Goal: Task Accomplishment & Management: Manage account settings

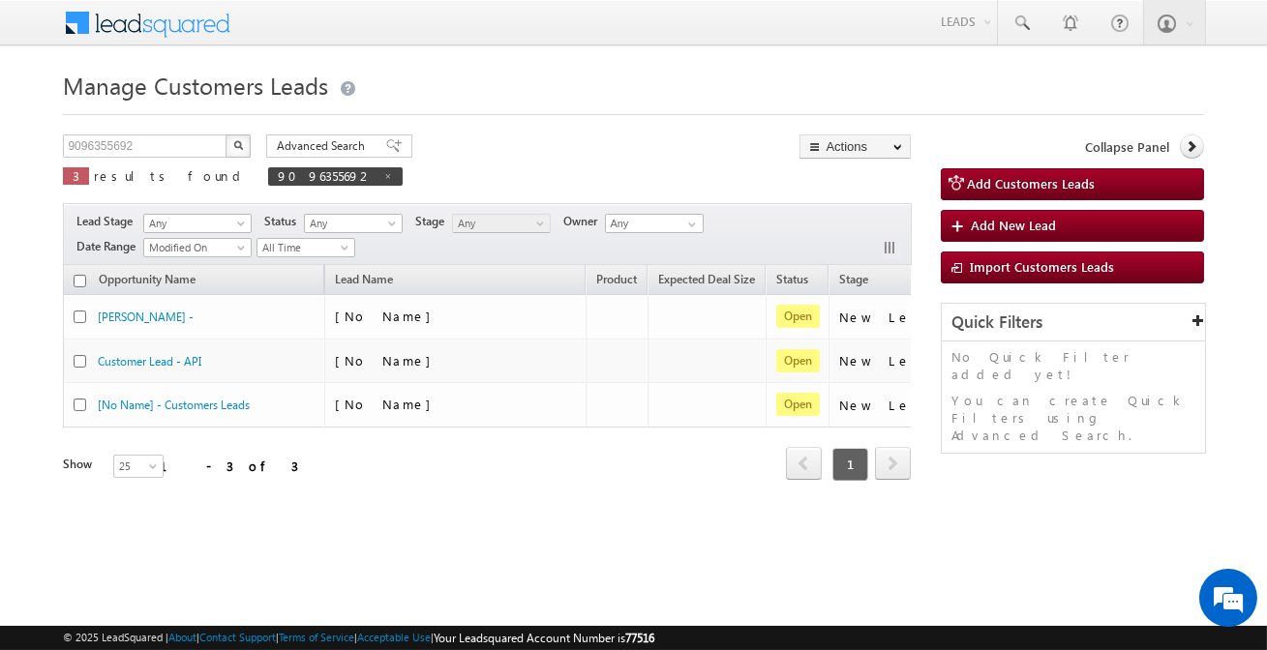
scroll to position [0, 162]
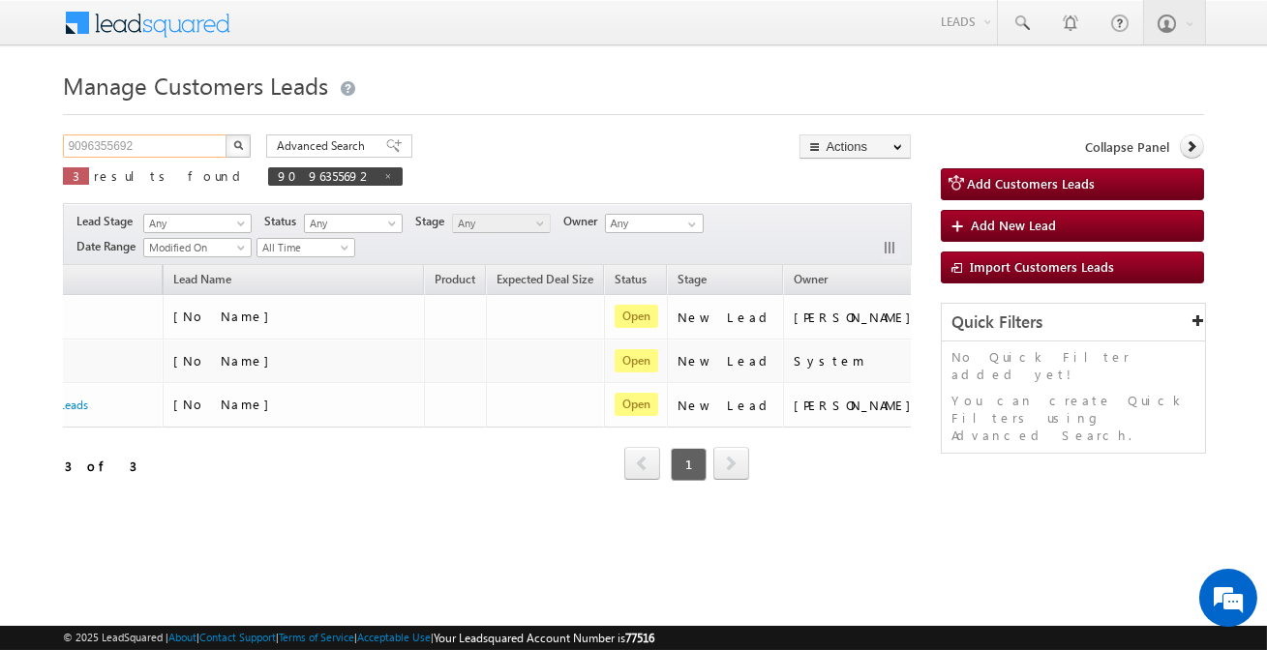
click at [164, 145] on input "9096355692" at bounding box center [145, 145] width 165 height 23
paste input "79226"
type input "792262"
click at [225, 134] on button "button" at bounding box center [237, 145] width 25 height 23
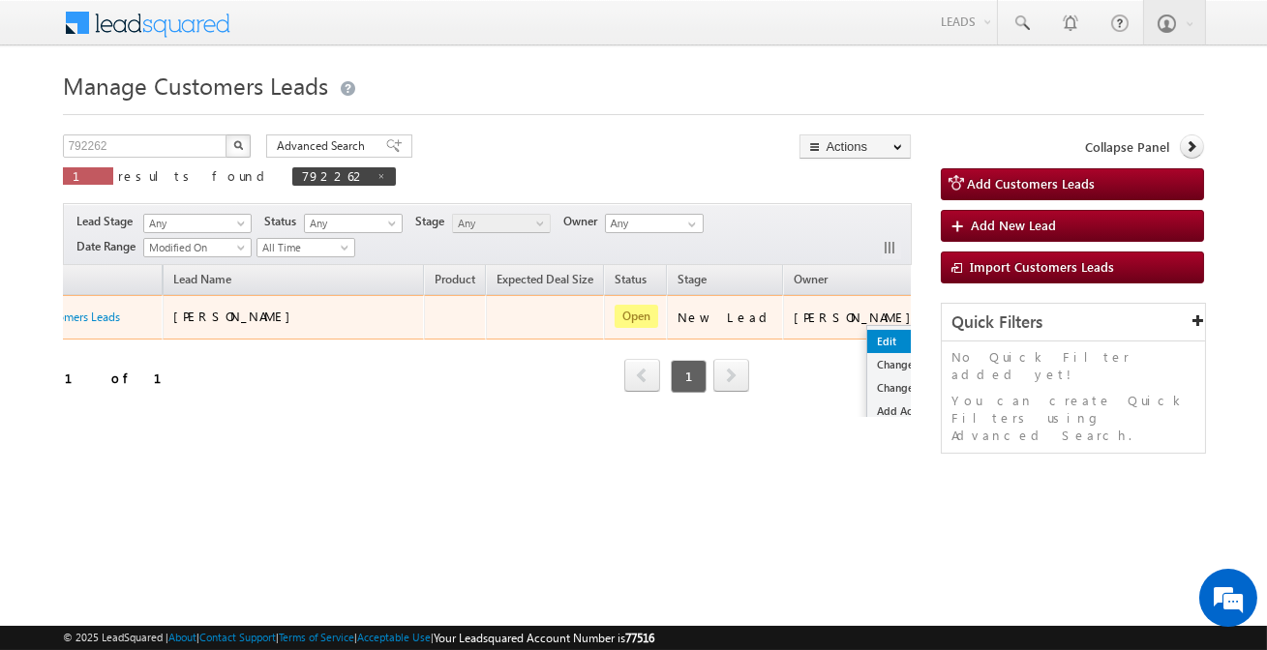
click at [867, 335] on link "Edit" at bounding box center [915, 341] width 97 height 23
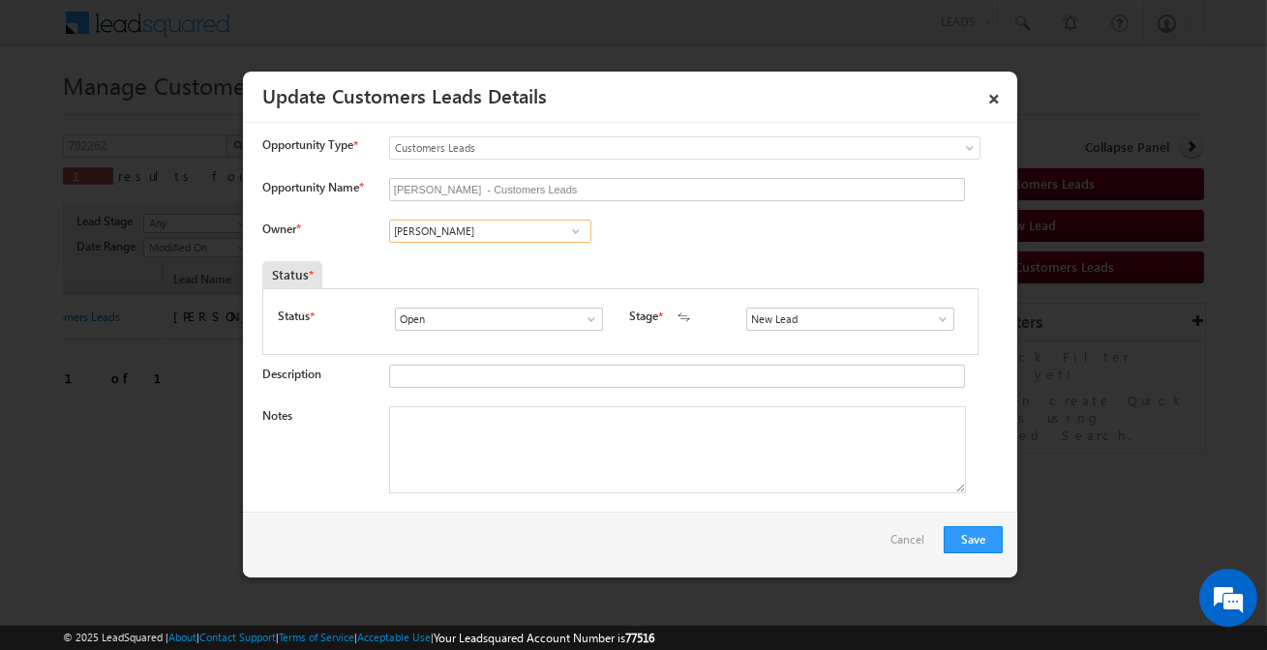
click at [503, 231] on input "[PERSON_NAME]" at bounding box center [490, 231] width 202 height 23
paste input "[PERSON_NAME]"
click at [473, 253] on link "[PERSON_NAME] [PERSON_NAME][EMAIL_ADDRESS][DOMAIN_NAME]" at bounding box center [490, 261] width 202 height 37
type input "[PERSON_NAME]"
click at [810, 313] on input "New Lead" at bounding box center [850, 319] width 208 height 23
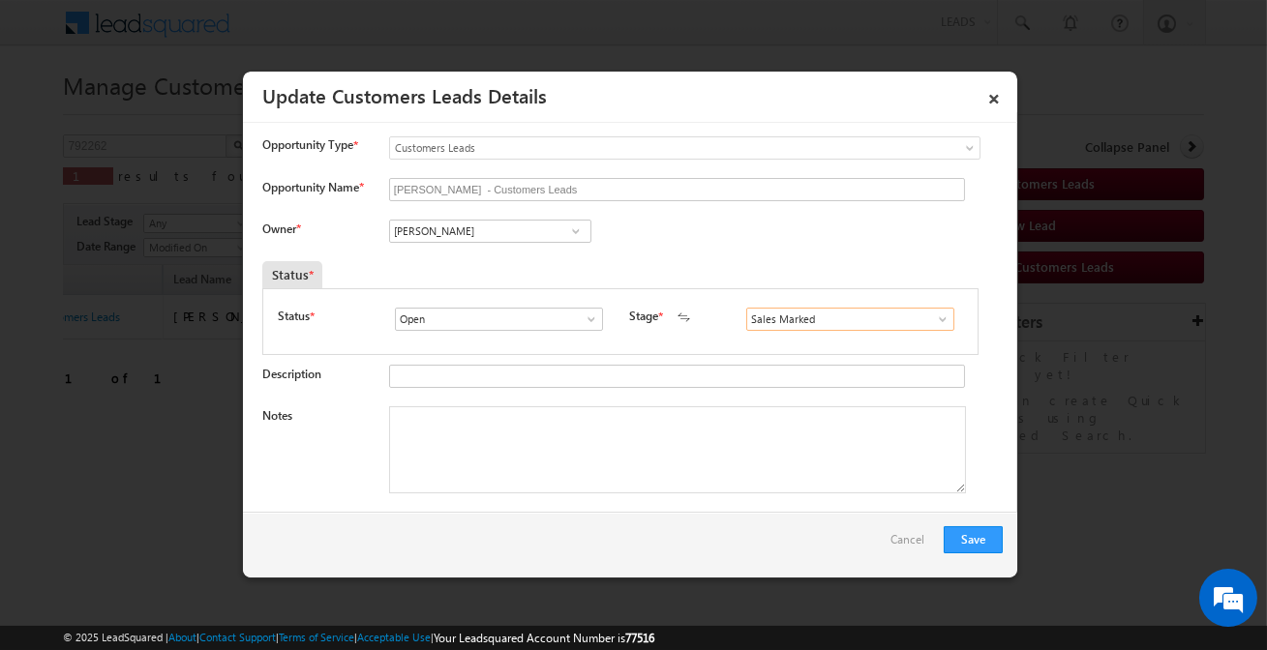
type input "Sales Marked"
click at [658, 462] on textarea "Notes" at bounding box center [677, 449] width 577 height 87
paste textarea "Customer required top-up loan 5 lakh Address [STREET_ADDRESS]"
type textarea "Customer required top-up loan 5 lakh Address [STREET_ADDRESS]"
click at [981, 535] on button "Save" at bounding box center [972, 539] width 59 height 27
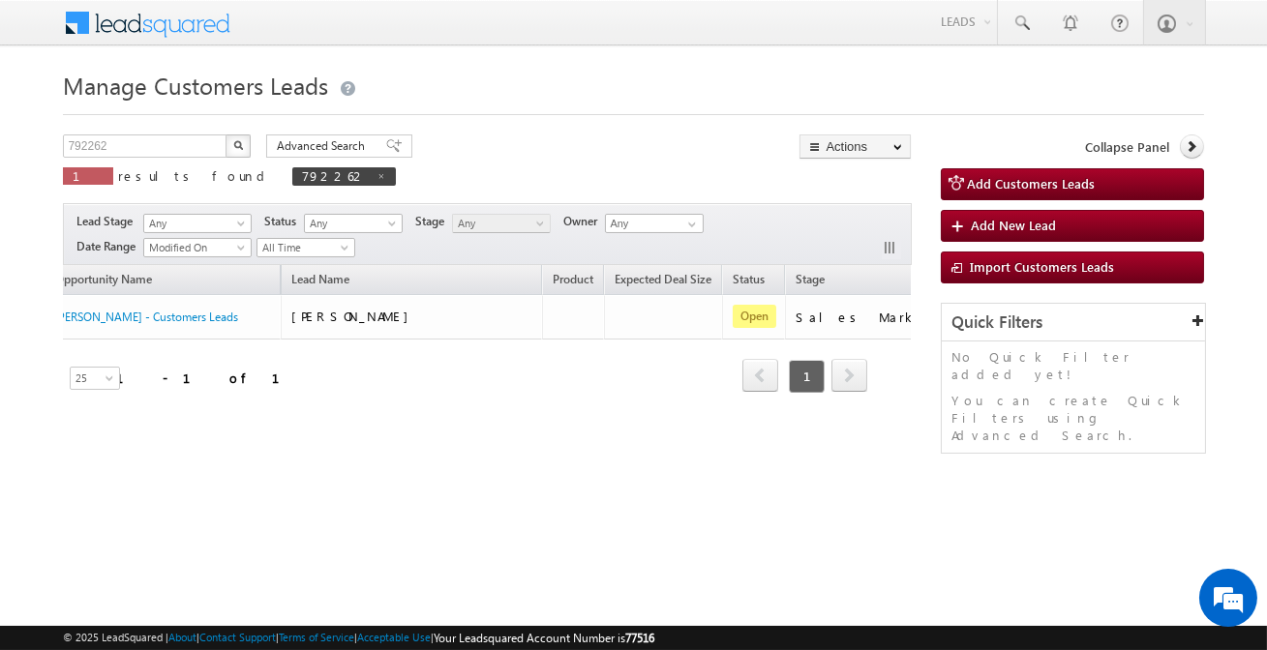
scroll to position [0, 0]
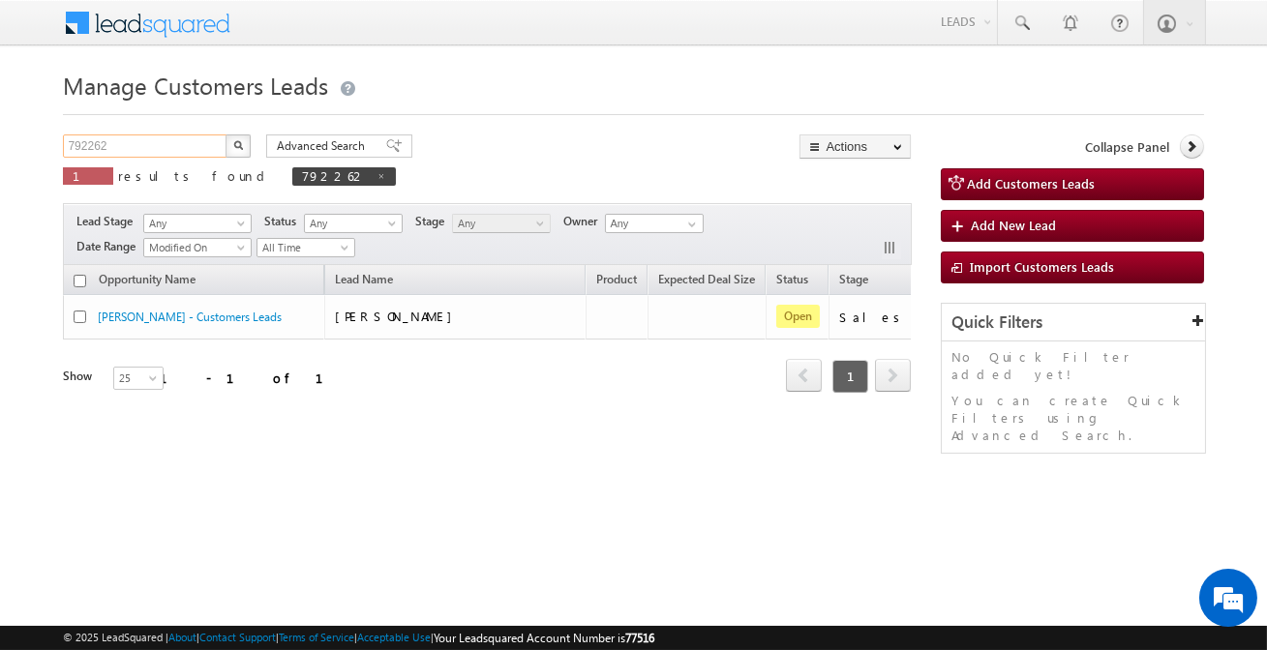
click at [197, 137] on input "792262" at bounding box center [145, 145] width 165 height 23
paste input "923250"
type input "923250"
click at [225, 134] on button "button" at bounding box center [237, 145] width 25 height 23
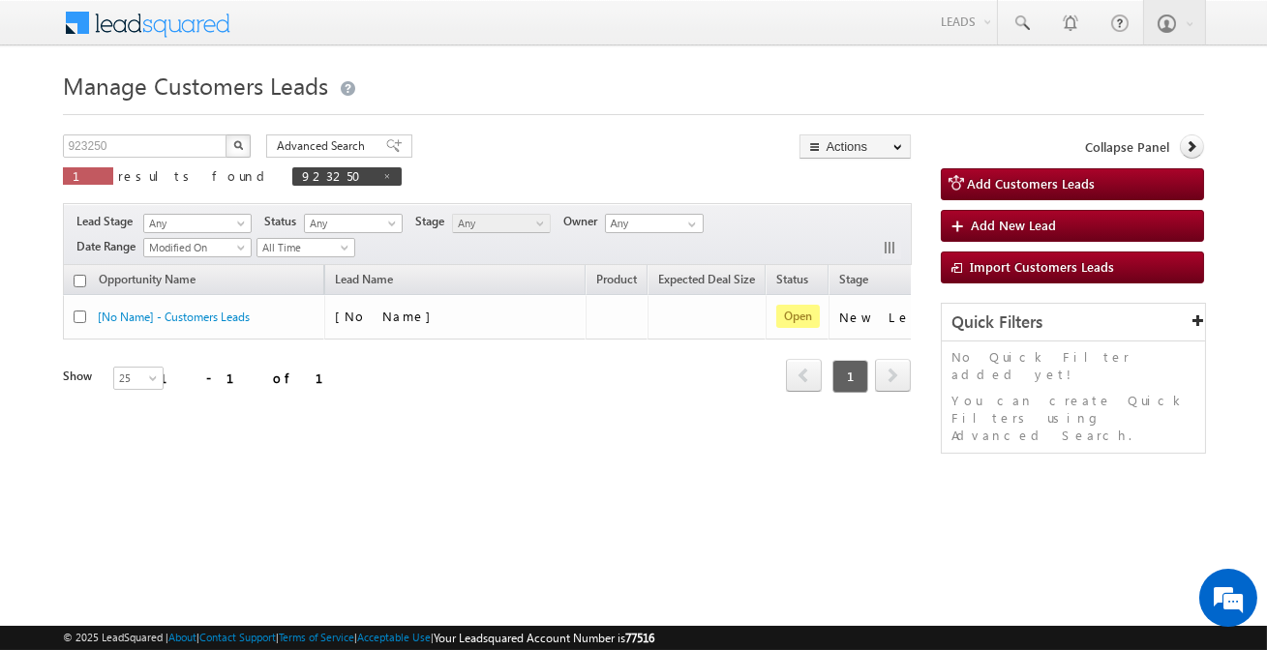
scroll to position [0, 135]
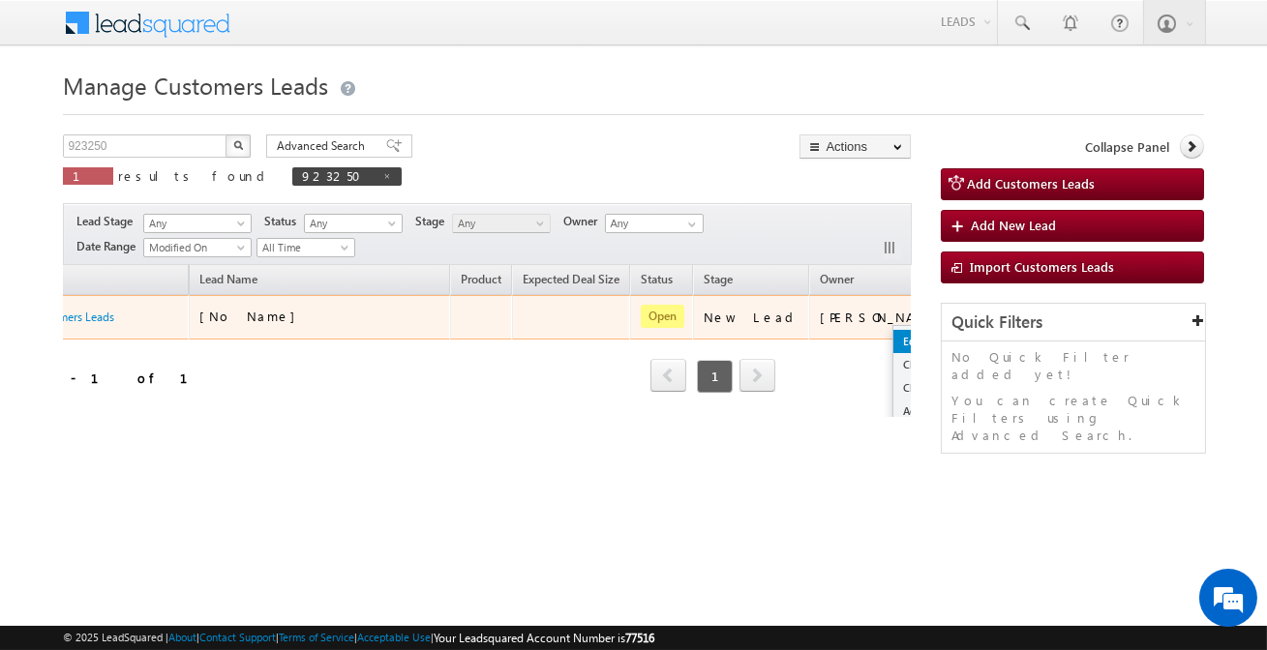
click at [893, 343] on link "Edit" at bounding box center [941, 341] width 97 height 23
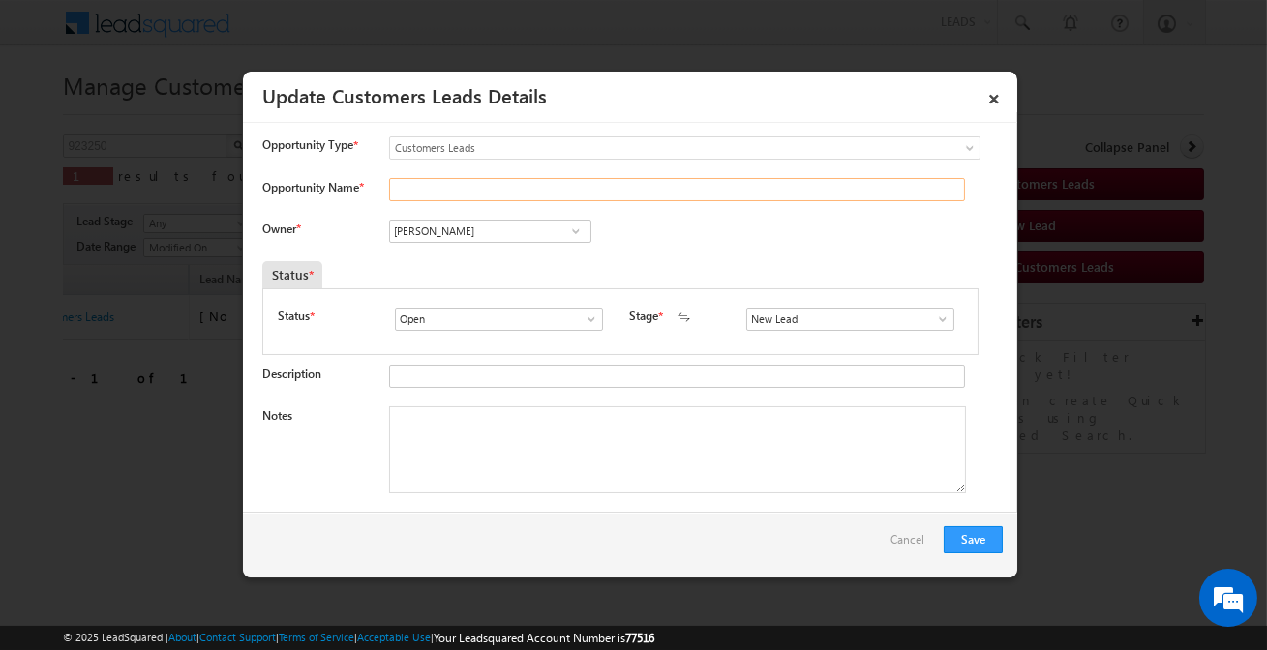
click at [462, 187] on input "Opportunity Name *" at bounding box center [677, 189] width 576 height 23
type input "Mohan"
click at [503, 220] on input "[PERSON_NAME]" at bounding box center [490, 231] width 202 height 23
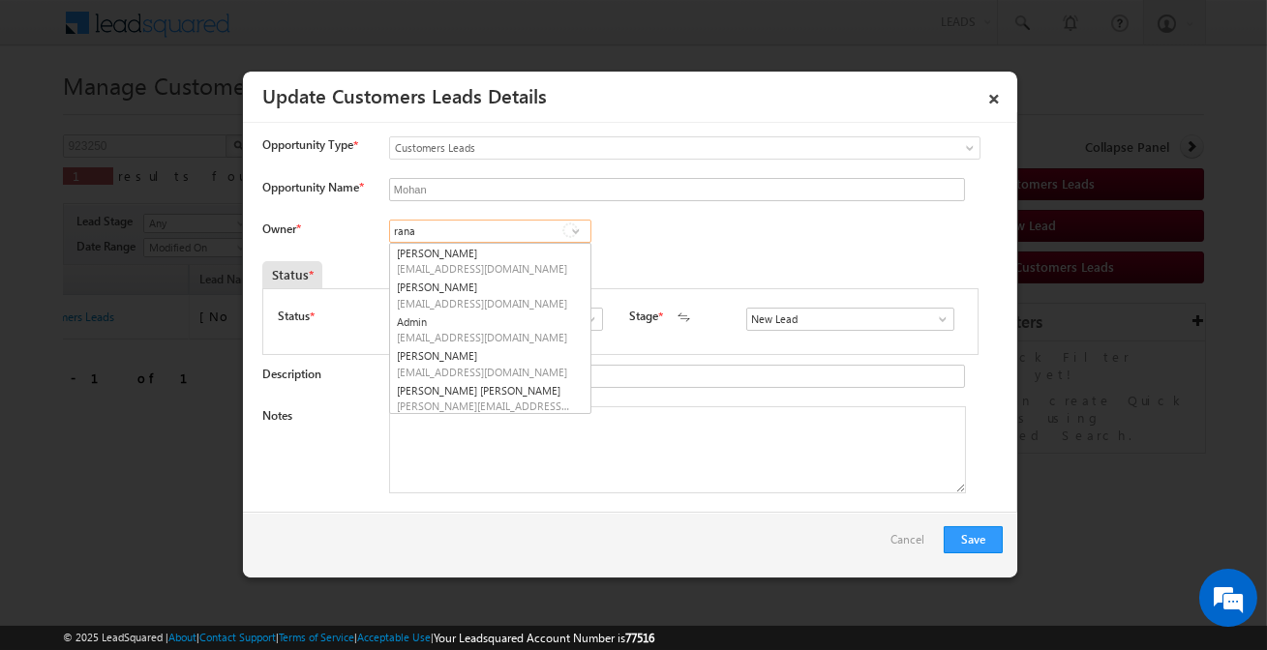
type input "rana"
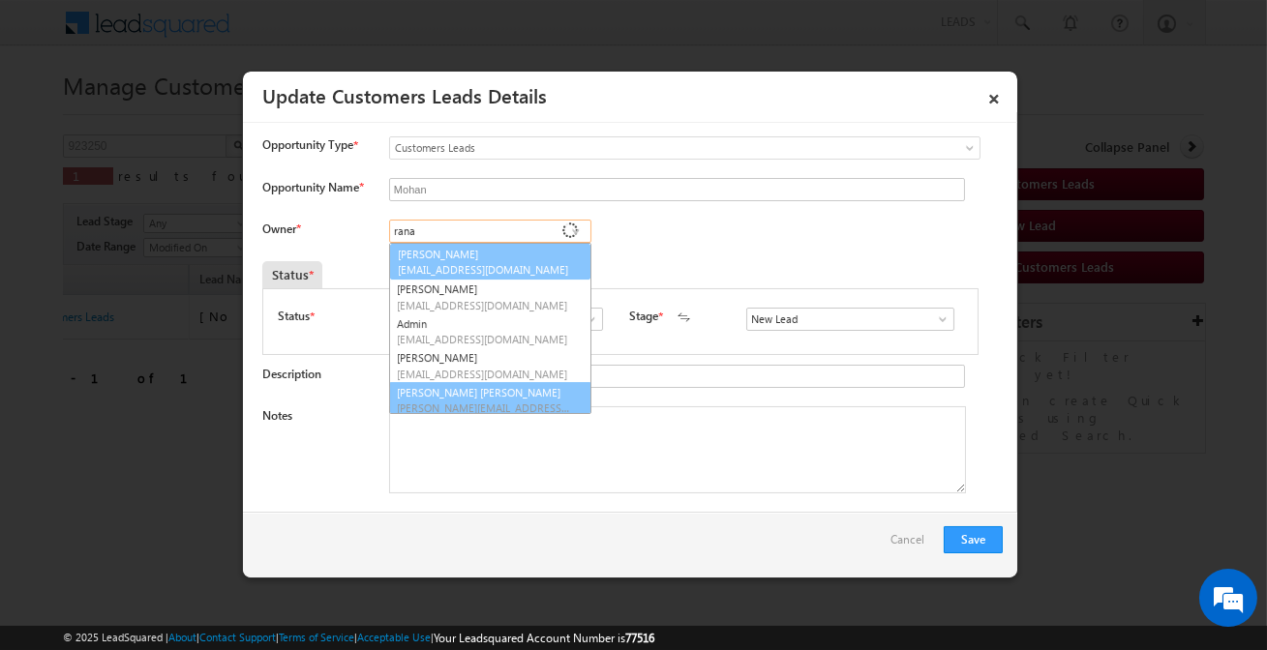
scroll to position [0, 0]
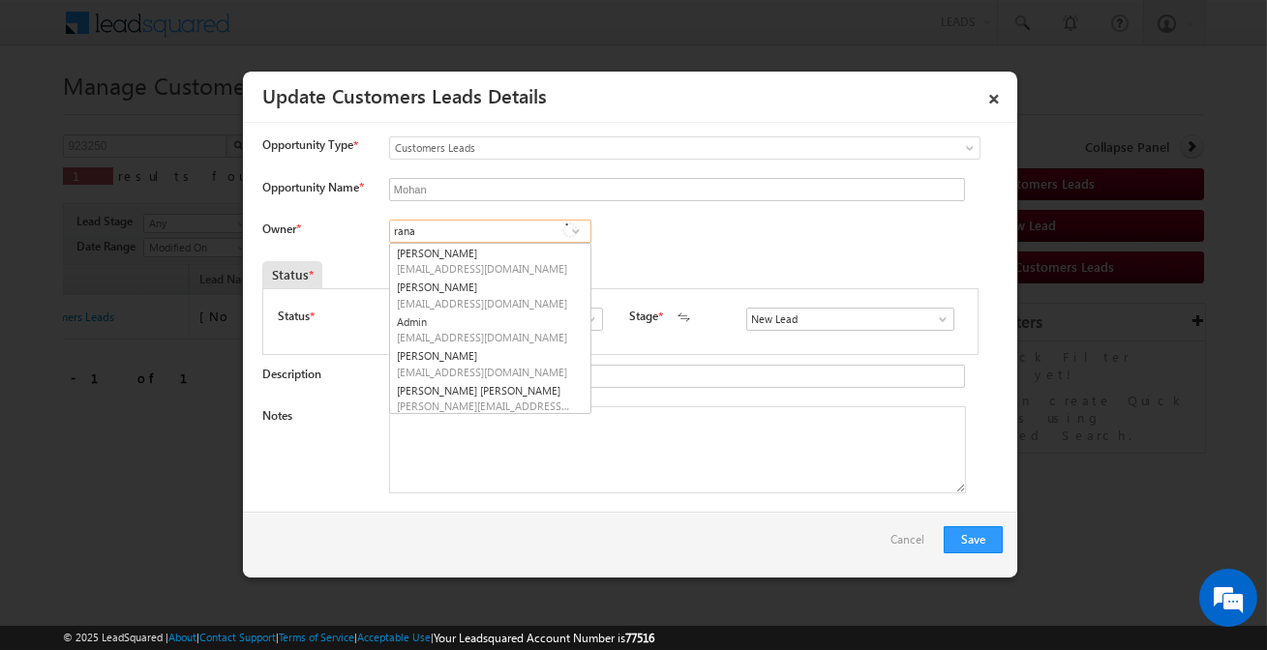
click at [444, 233] on input "rana" at bounding box center [490, 231] width 202 height 23
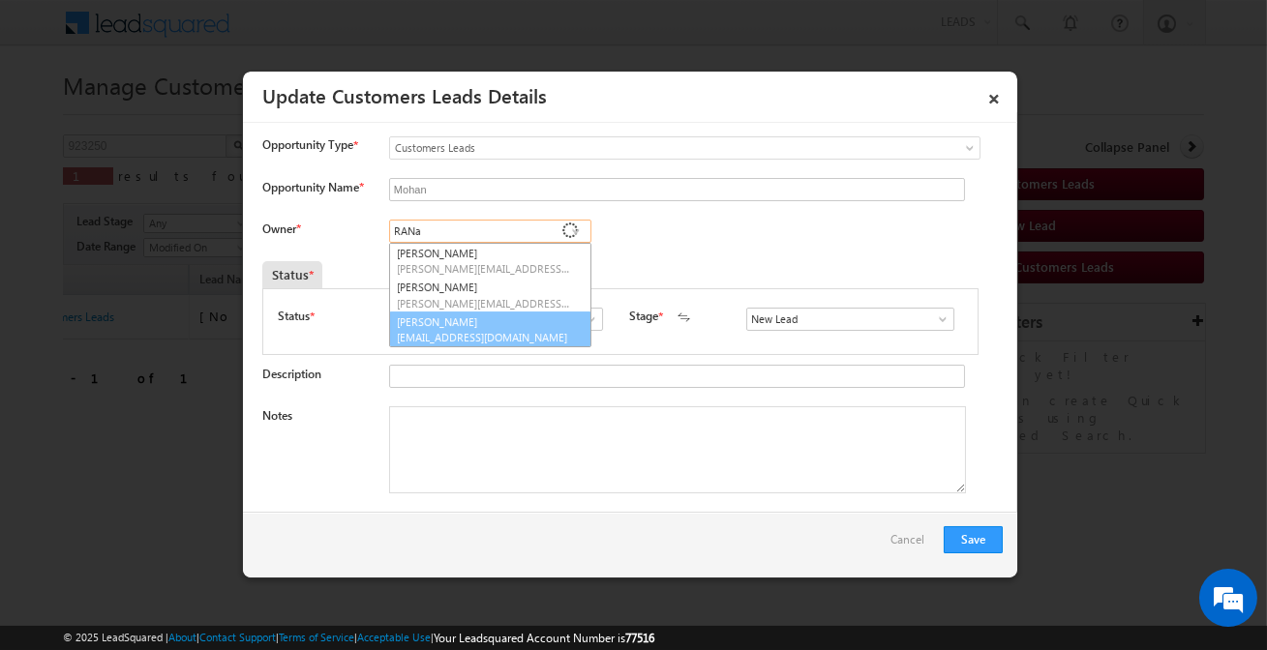
click at [467, 328] on link "[PERSON_NAME] [PERSON_NAME][EMAIL_ADDRESS][DOMAIN_NAME]" at bounding box center [490, 330] width 202 height 37
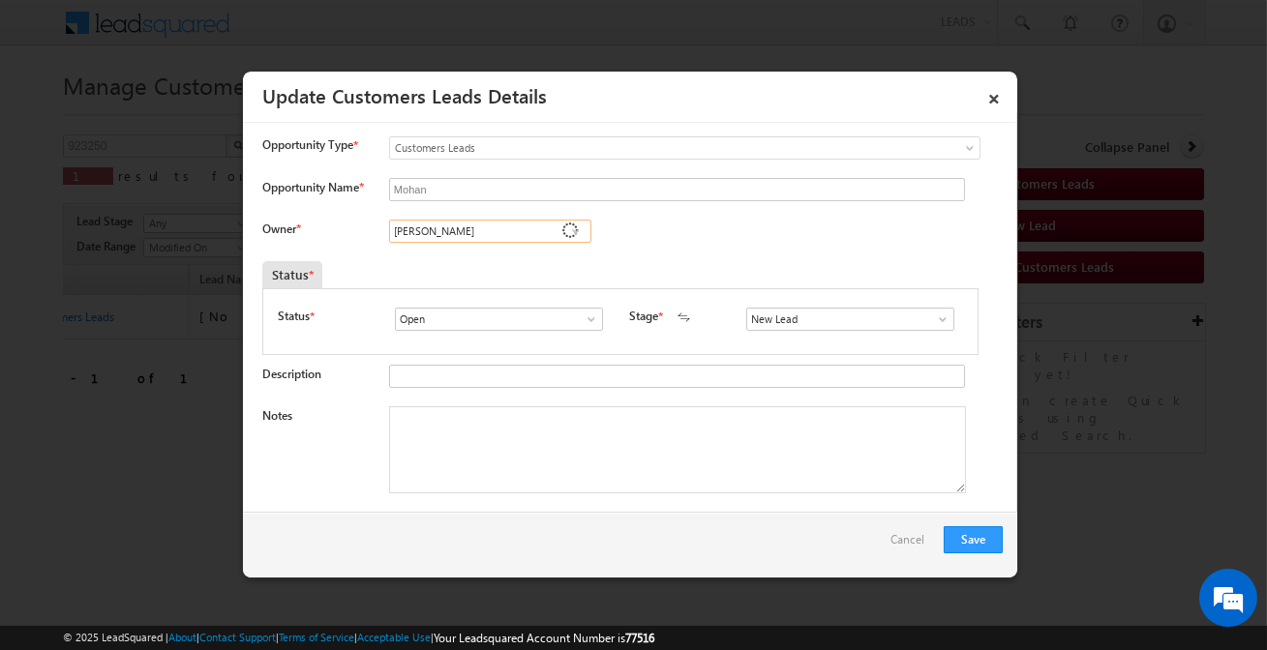
type input "[PERSON_NAME]"
click at [781, 328] on input "New Lead" at bounding box center [850, 319] width 208 height 23
click at [776, 343] on link "Sales Marked" at bounding box center [849, 342] width 207 height 22
type input "Sales Marked"
click at [729, 435] on textarea "Notes" at bounding box center [677, 449] width 577 height 87
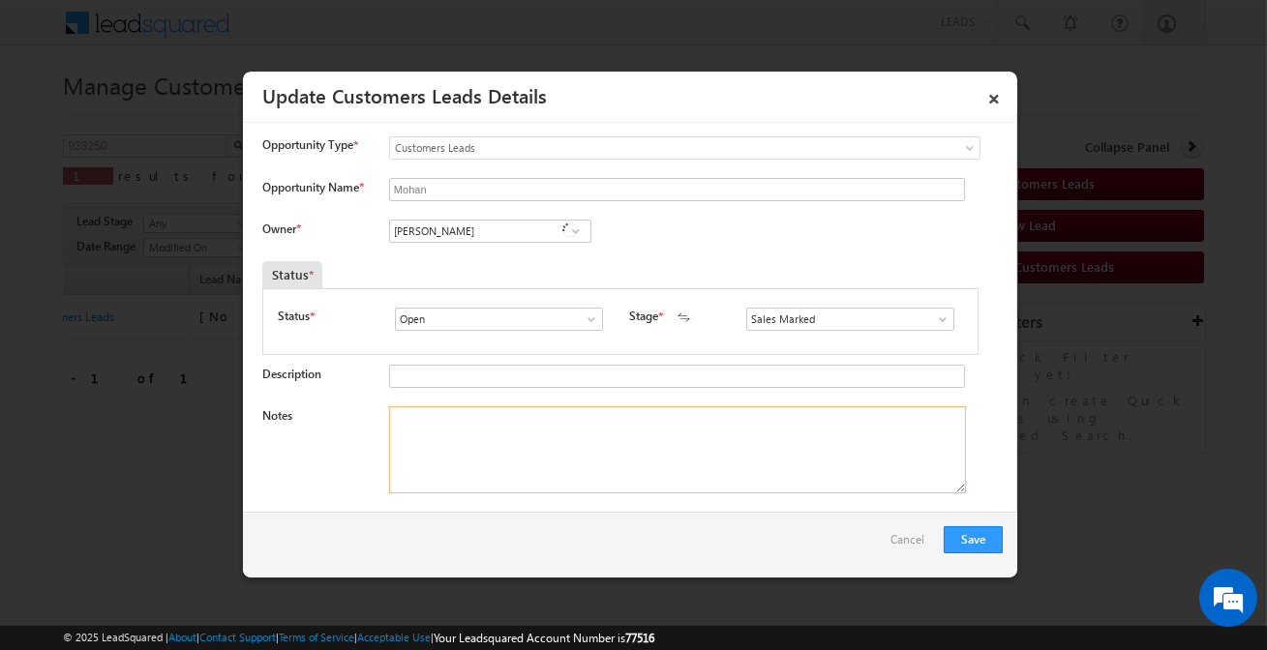
paste textarea "Mohan / Purchase / 10 lakh / 23k + 5k = 28k / 740 CIBIL / Customer said he requ…"
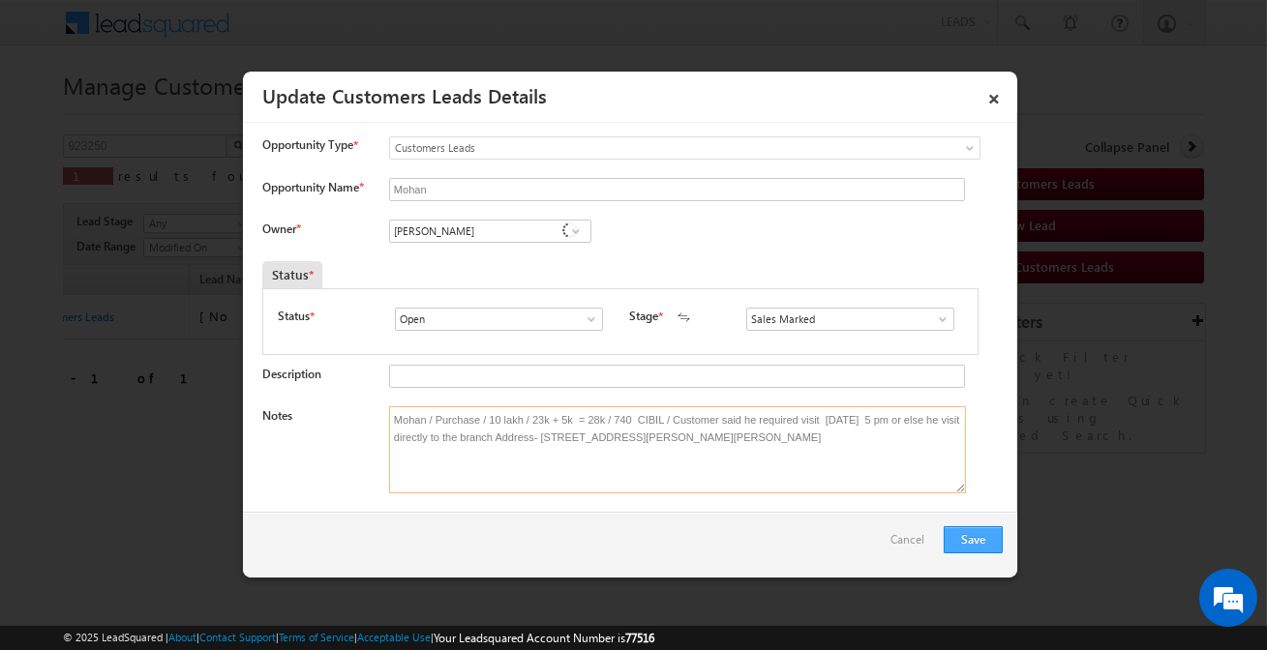
type textarea "Mohan / Purchase / 10 lakh / 23k + 5k = 28k / 740 CIBIL / Customer said he requ…"
click at [993, 547] on button "Save" at bounding box center [972, 539] width 59 height 27
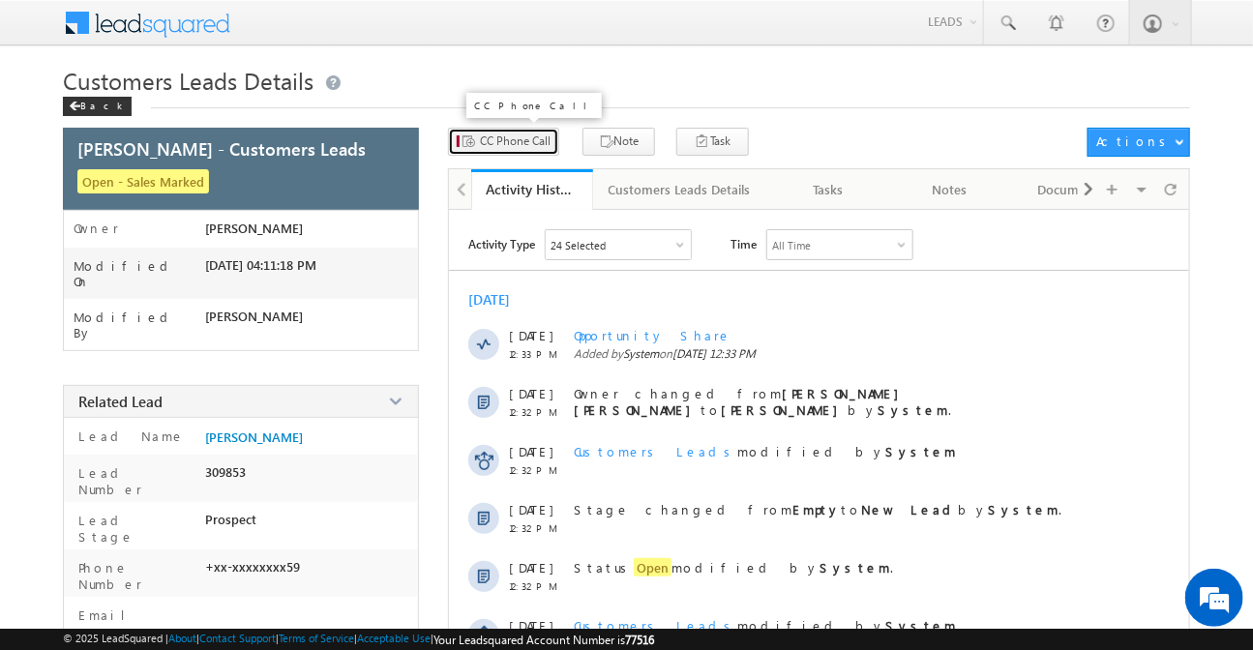
click at [475, 134] on button "CC Phone Call" at bounding box center [503, 142] width 111 height 28
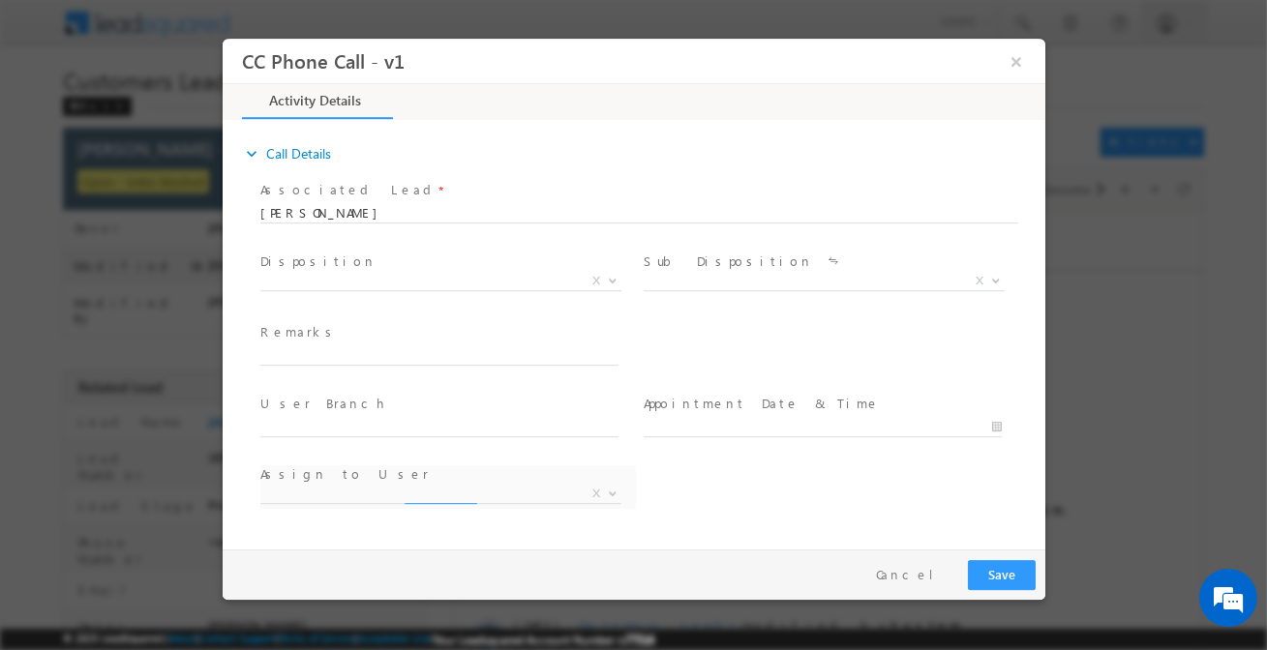
select select "Rose.Shyse+sgrl@leadsquared.com"
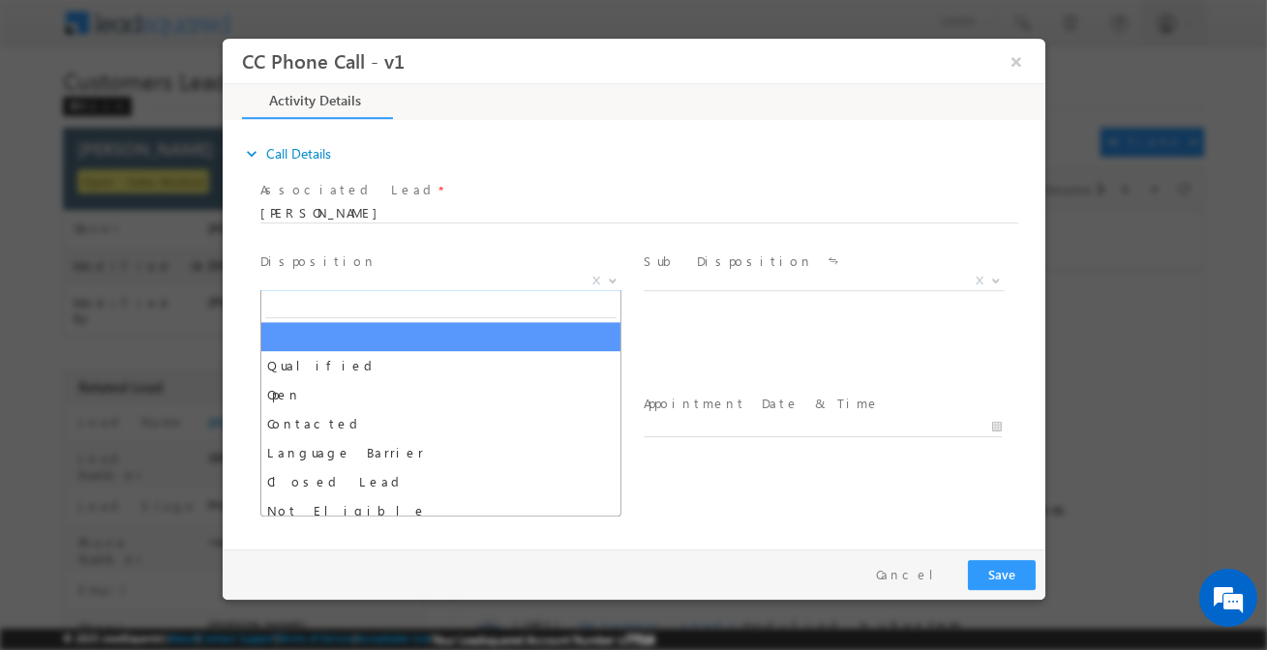
click at [448, 283] on span "X" at bounding box center [439, 281] width 361 height 19
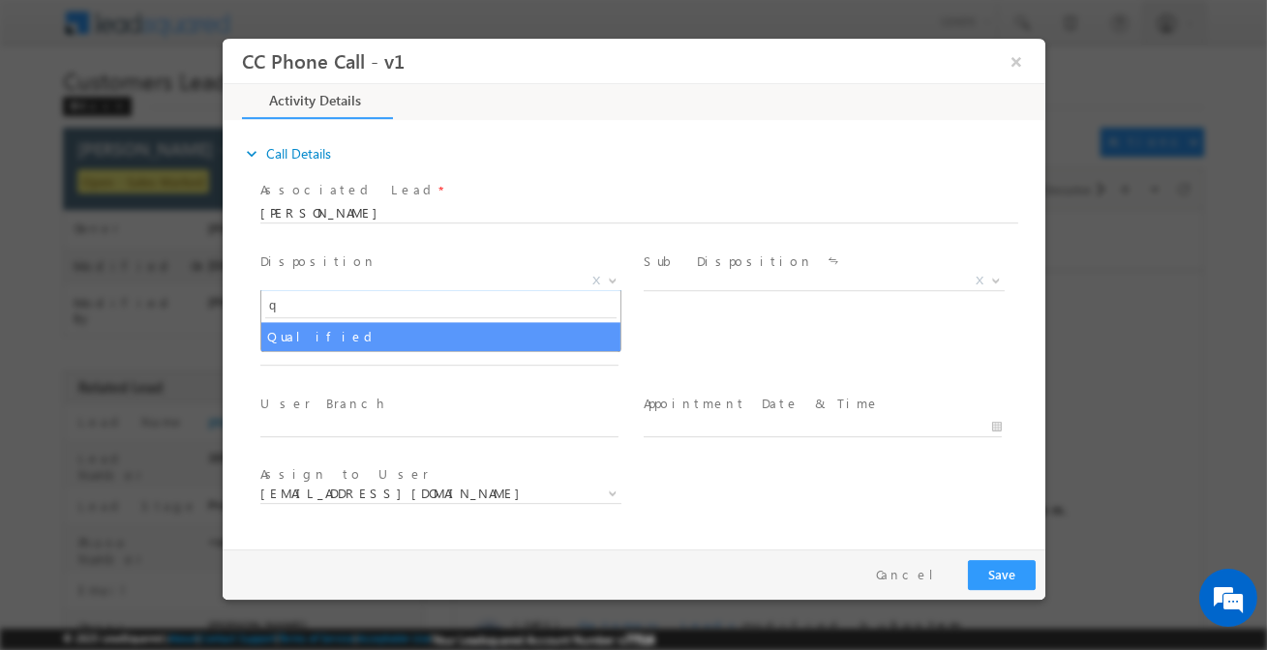
type input "q"
select select "Qualified"
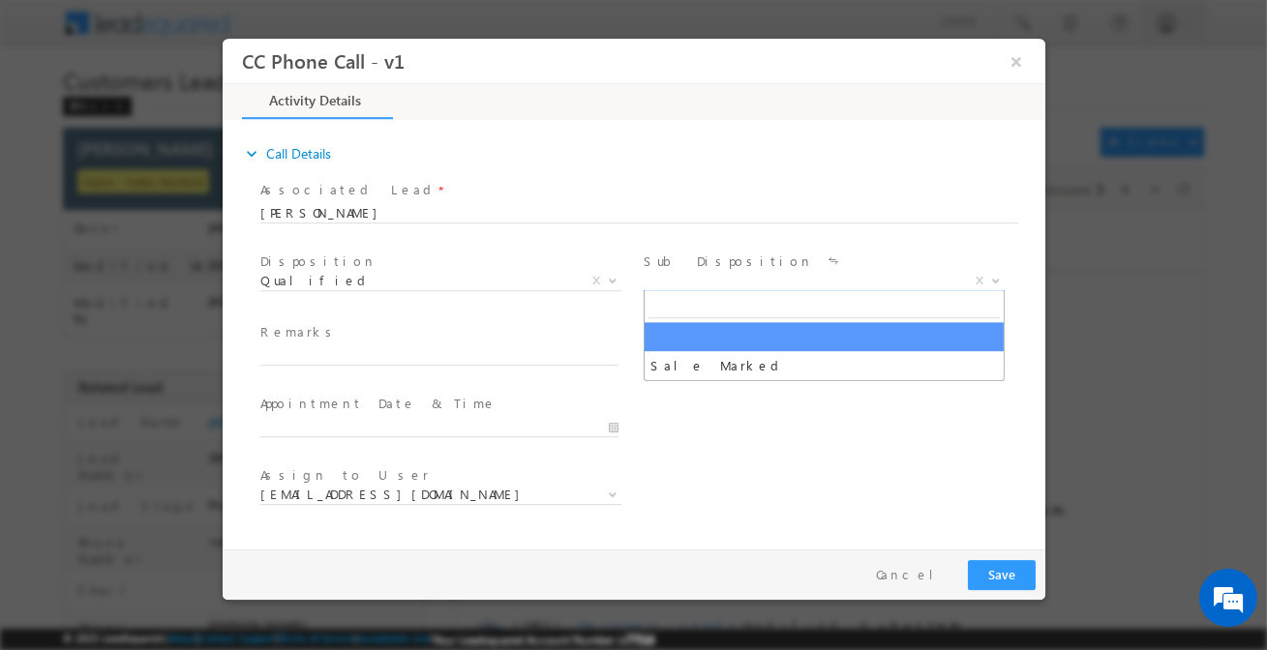
click at [726, 284] on span "X" at bounding box center [822, 281] width 361 height 19
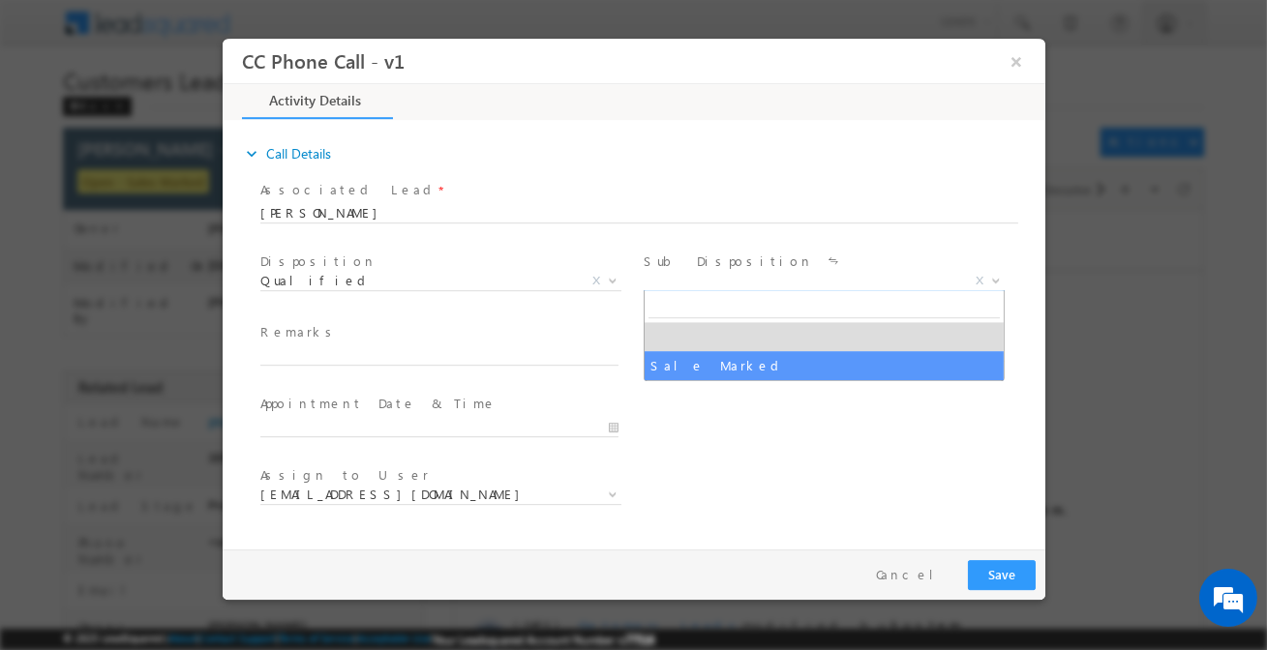
select select "Sale Marked"
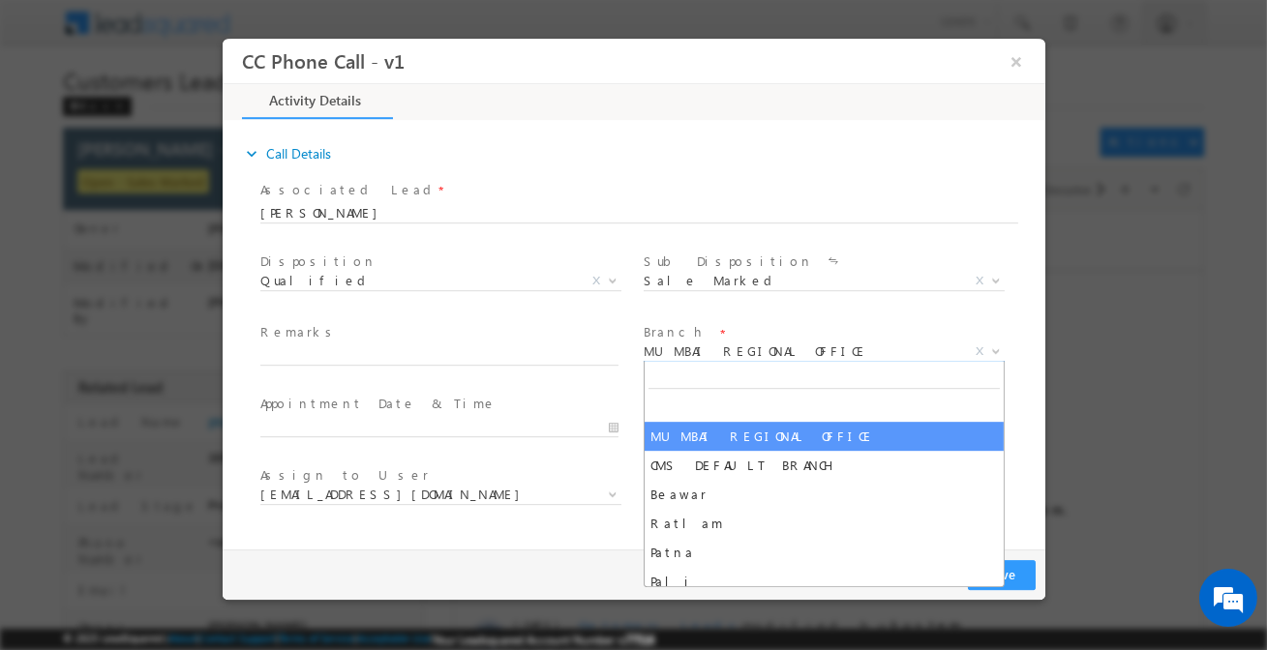
click at [717, 357] on span "MUMBAI REGIONAL OFFICE" at bounding box center [799, 351] width 314 height 17
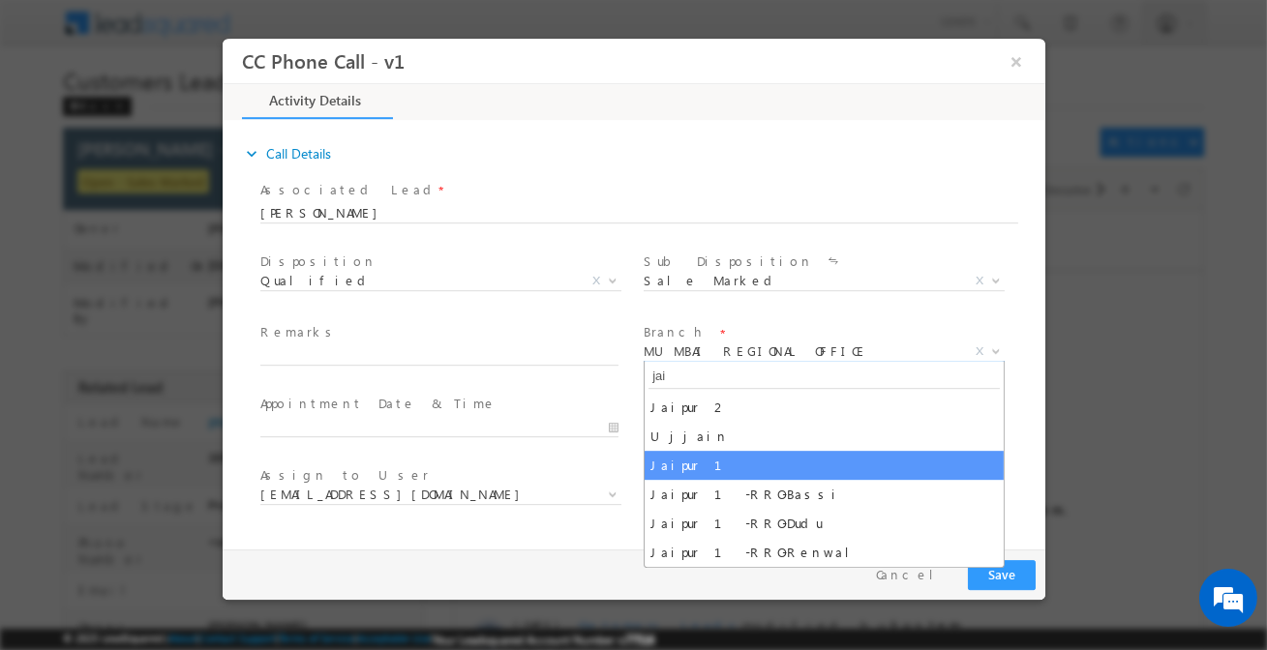
type input "jai"
select select "Jaipur 1"
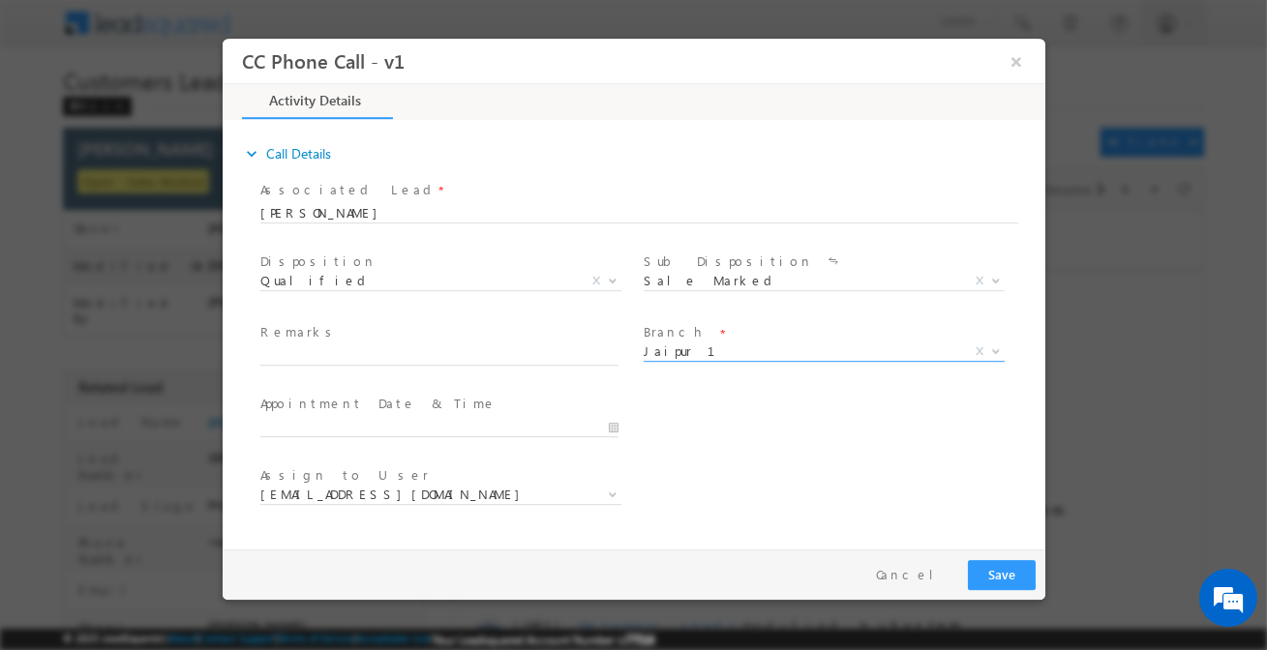
click at [494, 350] on div "Remarks *" at bounding box center [446, 345] width 375 height 45
click at [494, 350] on input "text" at bounding box center [438, 355] width 358 height 19
paste input "Customer required top-up loan 5 lakh Address [STREET_ADDRESS]"
type input "Customer required top-up loan 5 lakh Address [STREET_ADDRESS]"
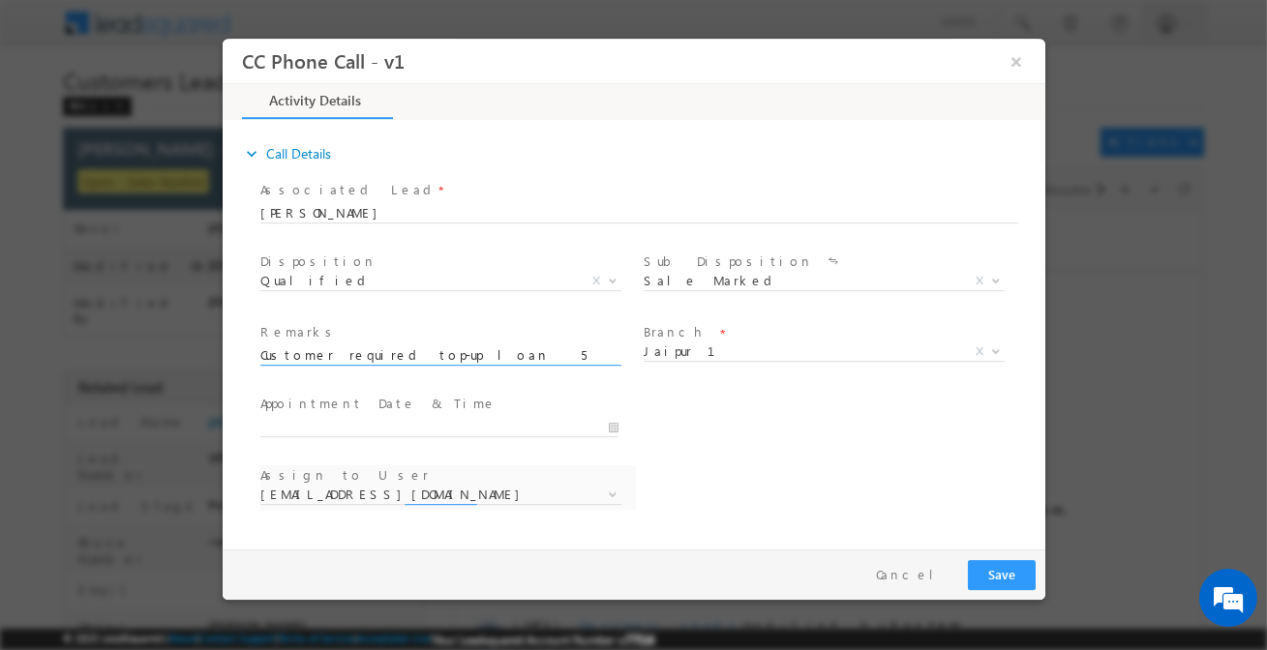
scroll to position [0, 366]
select select "ankit.yadav@sgrlimited.in"
type input "Customer required top-up loan 5 lakh Address [STREET_ADDRESS]"
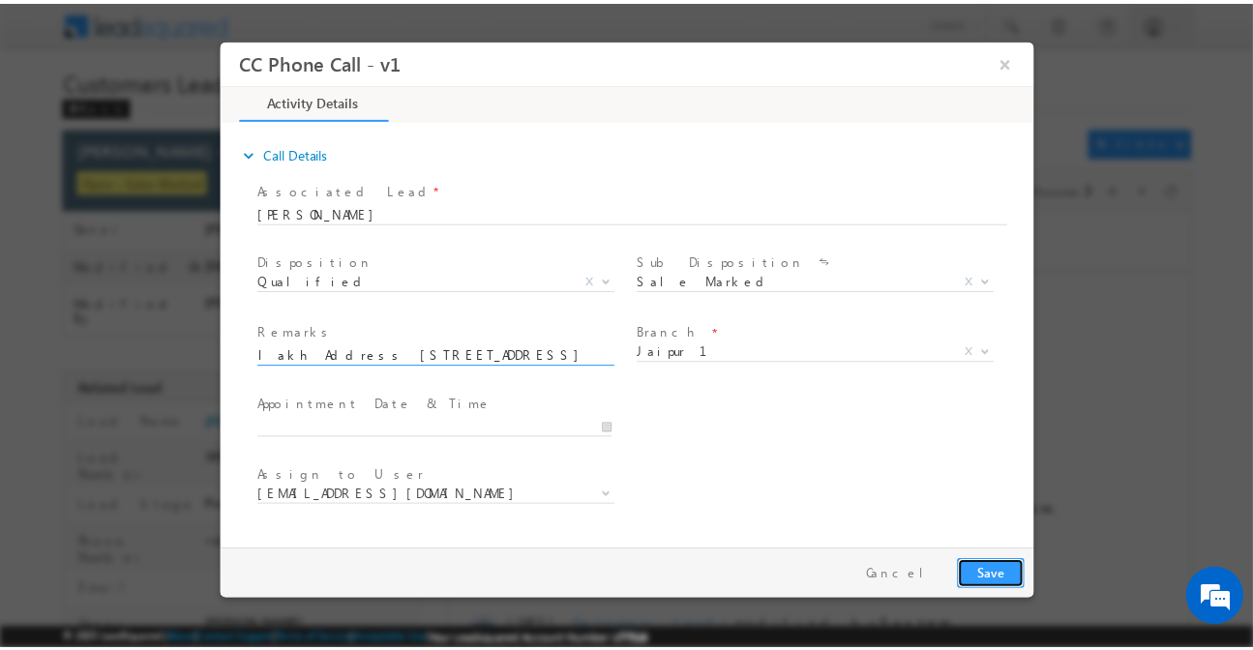
scroll to position [0, 0]
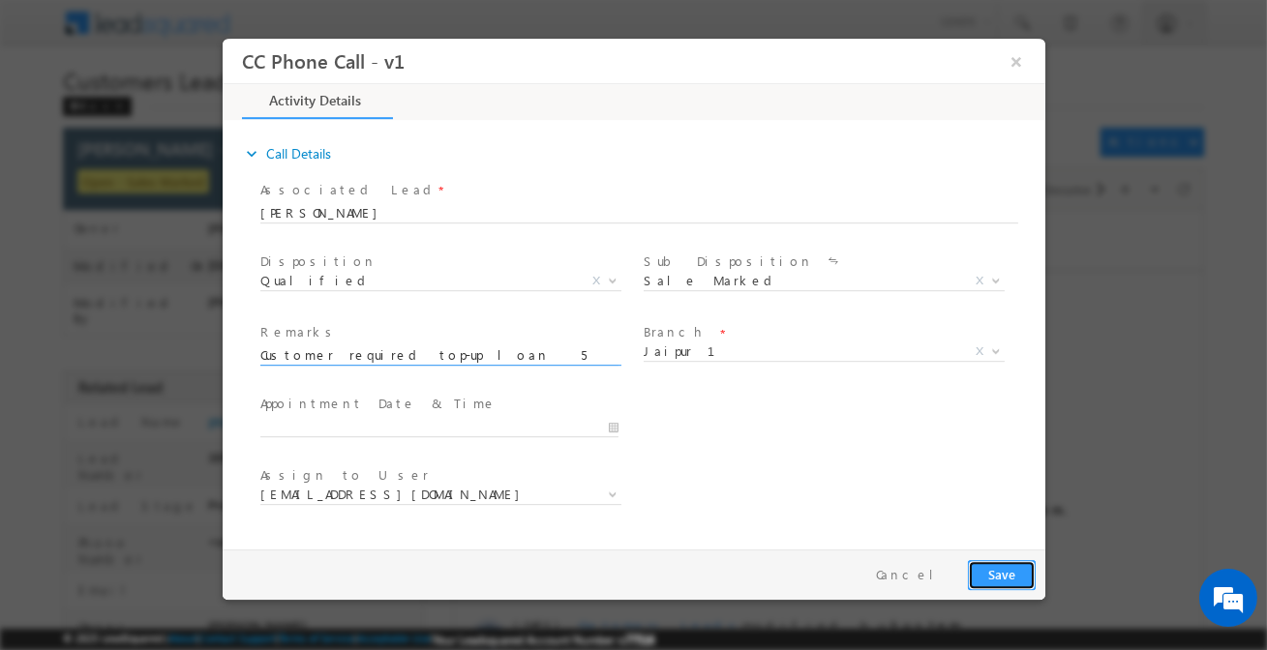
click at [973, 579] on button "Save" at bounding box center [1001, 575] width 68 height 30
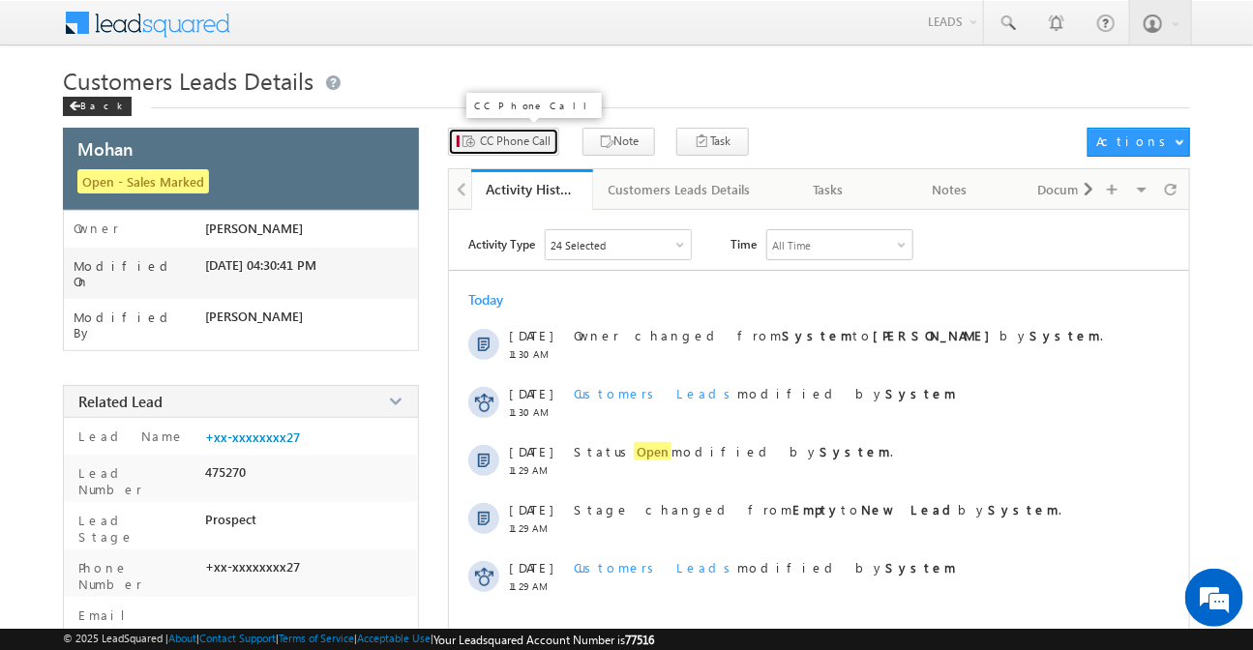
click at [492, 146] on span "CC Phone Call" at bounding box center [515, 141] width 71 height 17
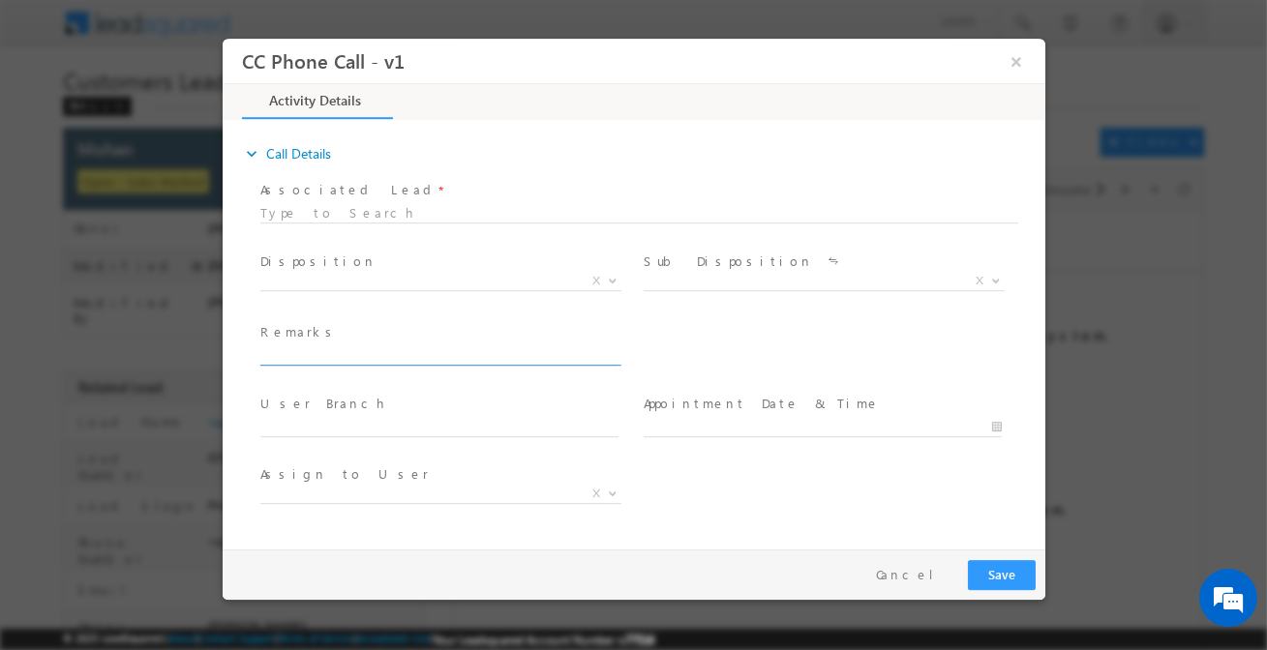
click at [456, 355] on input "text" at bounding box center [438, 355] width 358 height 19
type input "Mohan / Purchase / 10 lakh / 23k + 5k = 28k / 740 CIBIL / Customer said he requ…"
select select "nihar.sawant+cc1@leadsquared.com"
type input "Mohan / Purchase / 10 lakh / 23k + 5k = 28k / 740 CIBIL / Customer said he requ…"
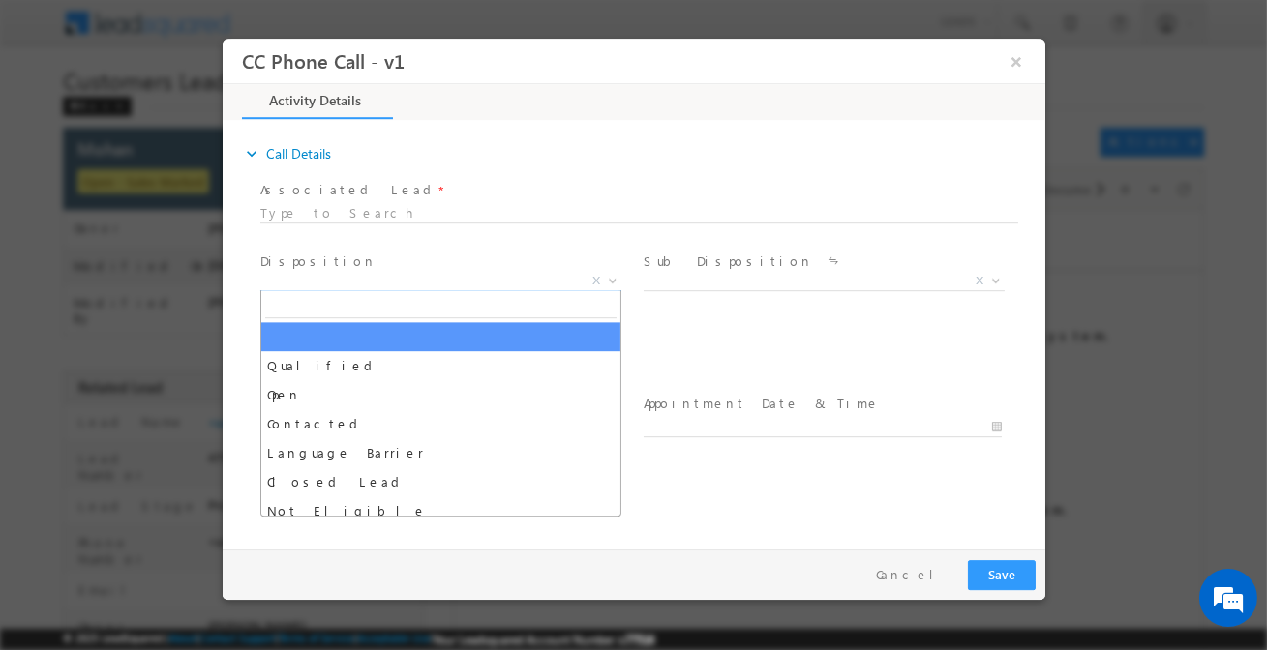
scroll to position [0, 0]
click at [481, 279] on span "X" at bounding box center [439, 281] width 361 height 19
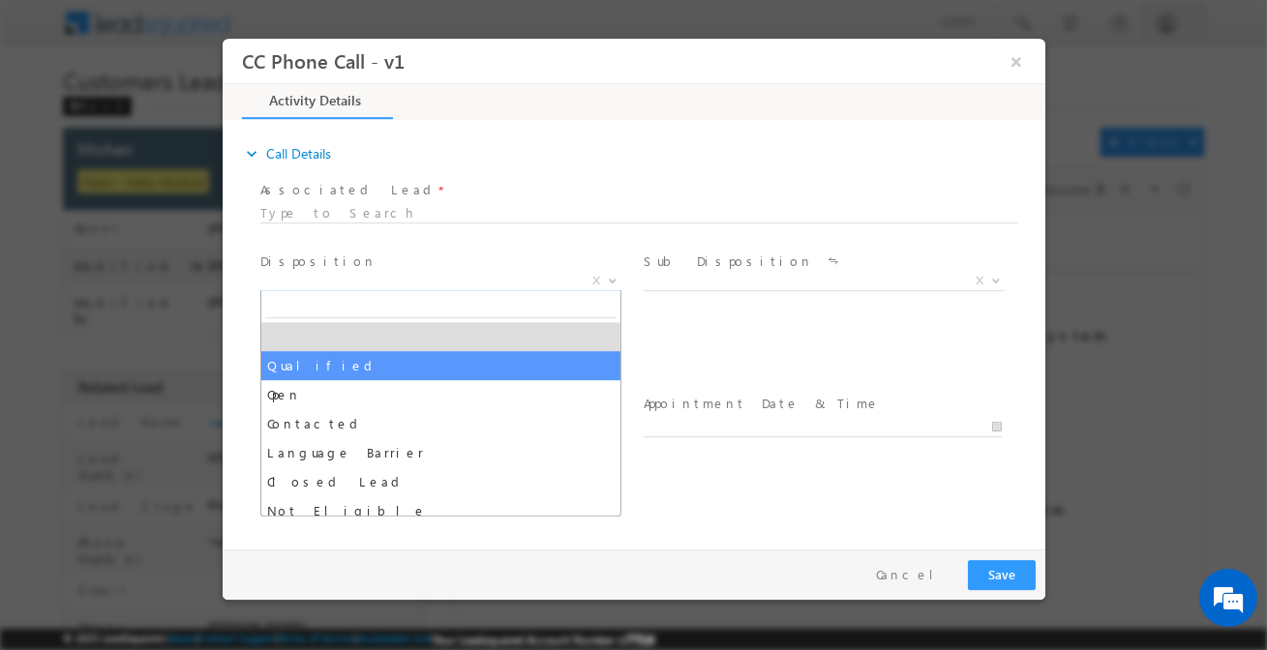
select select "Qualified"
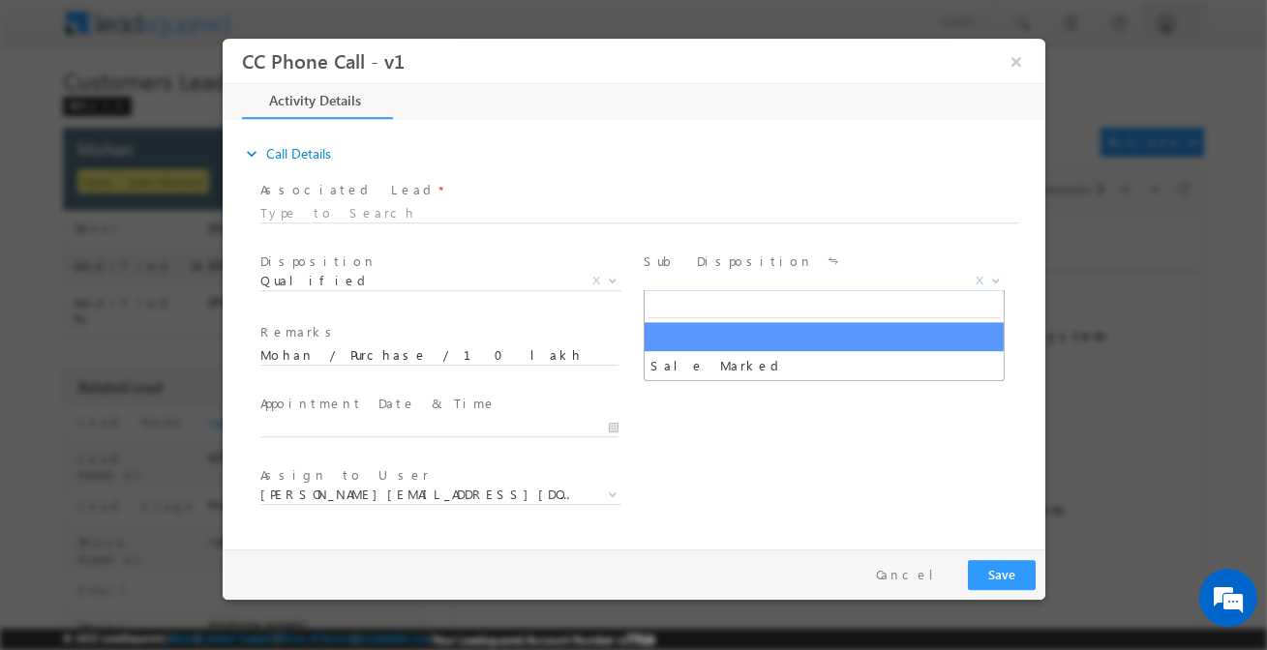
drag, startPoint x: 667, startPoint y: 284, endPoint x: 671, endPoint y: 313, distance: 29.4
click at [668, 284] on span "X" at bounding box center [822, 281] width 361 height 19
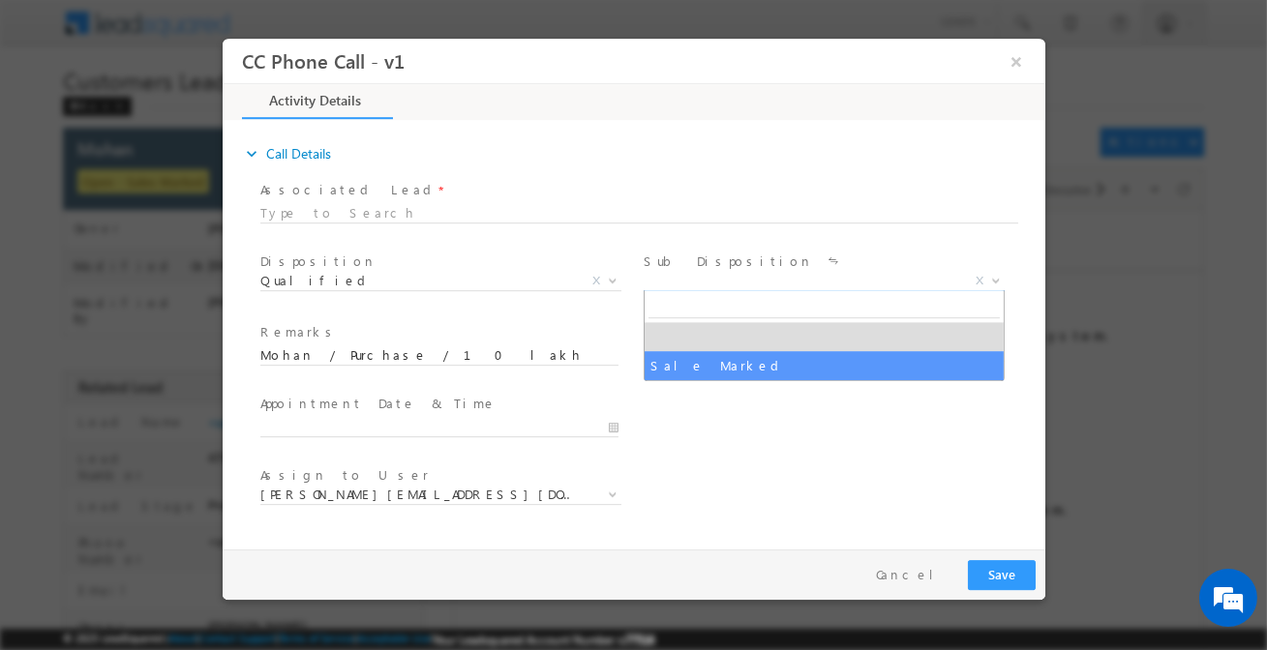
select select "Sale Marked"
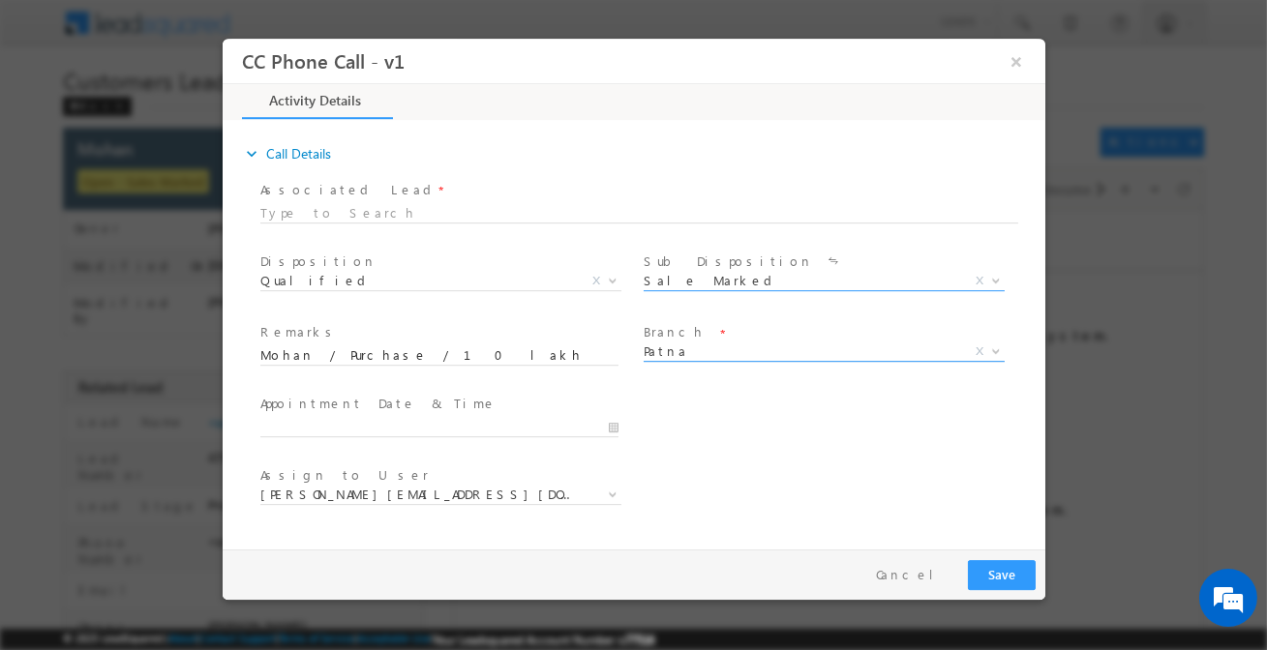
click at [700, 346] on span "Patna" at bounding box center [799, 351] width 314 height 17
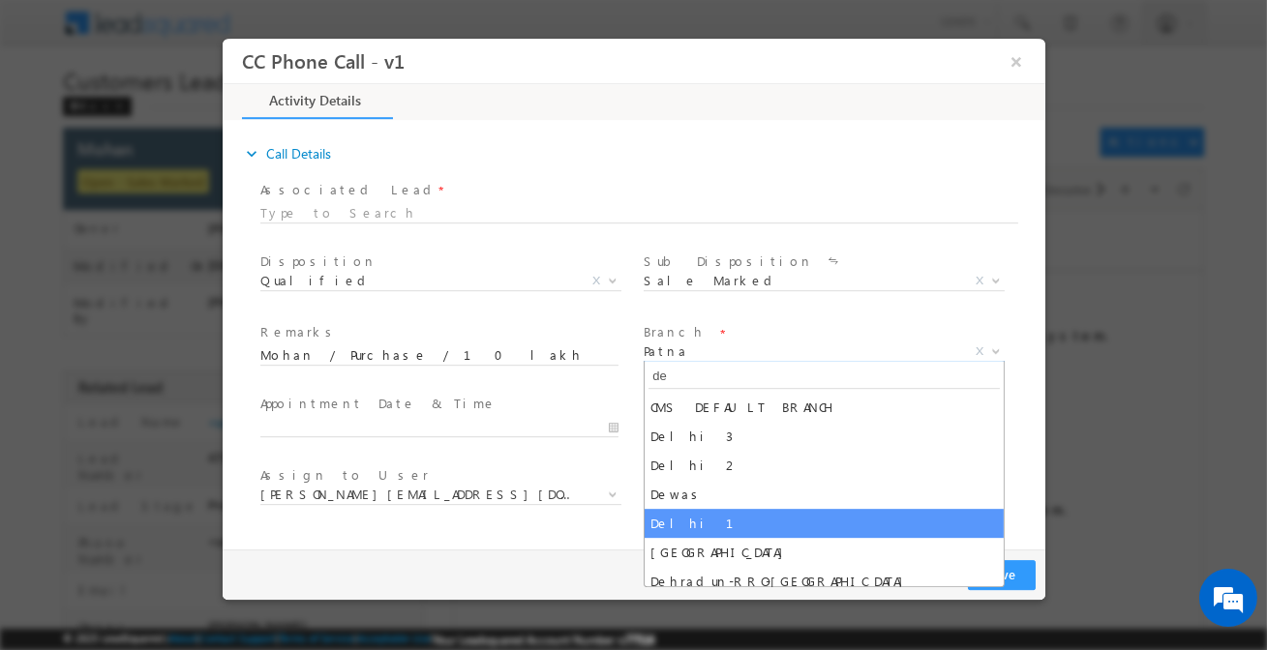
type input "de"
select select "Delhi 1"
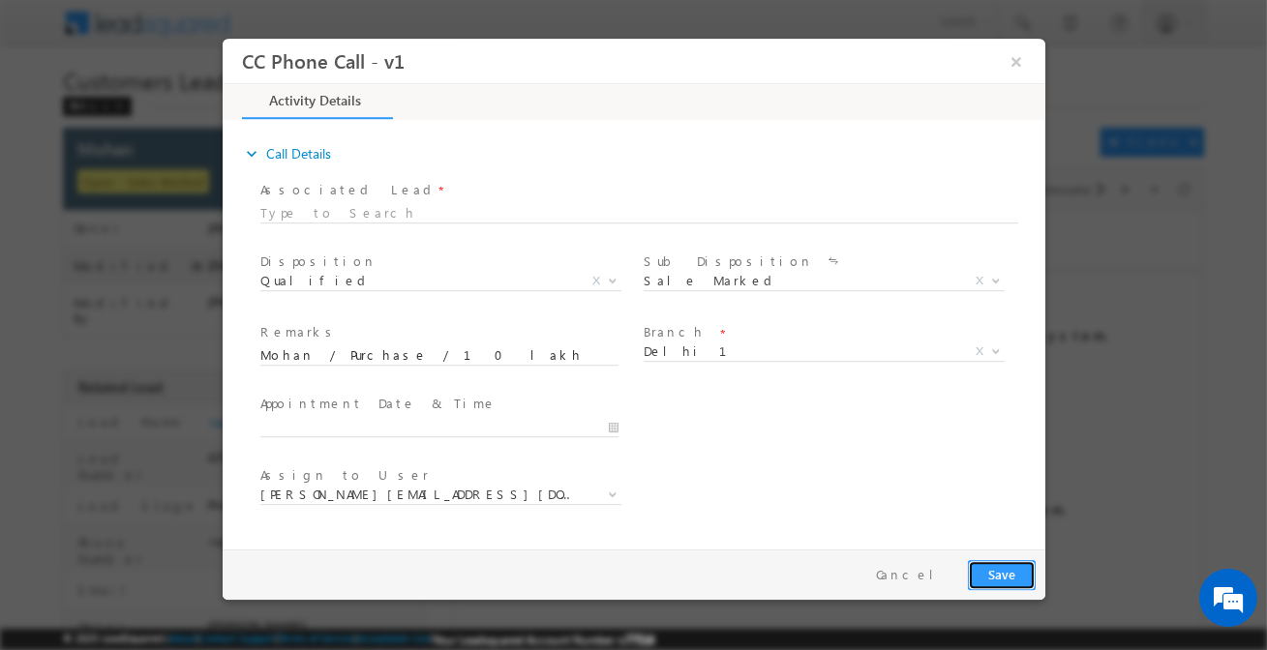
click at [1023, 579] on button "Save" at bounding box center [1001, 575] width 68 height 30
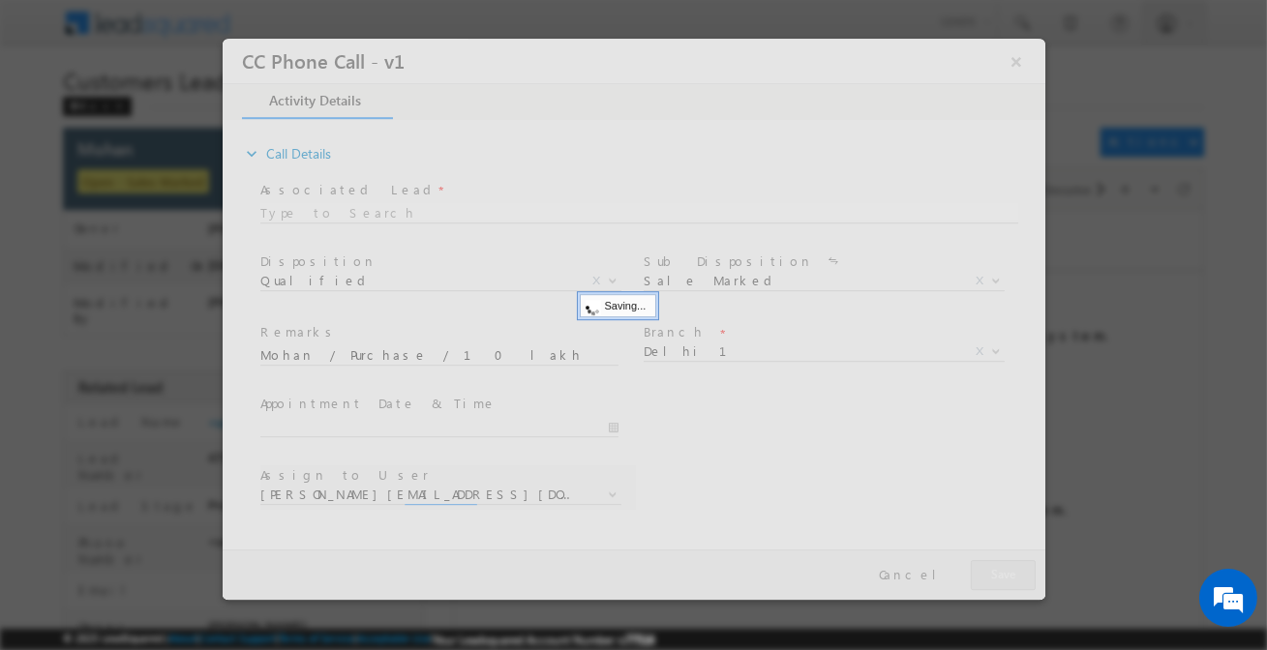
select select "[EMAIL_ADDRESS][DOMAIN_NAME]"
